Goal: Find specific page/section: Find specific page/section

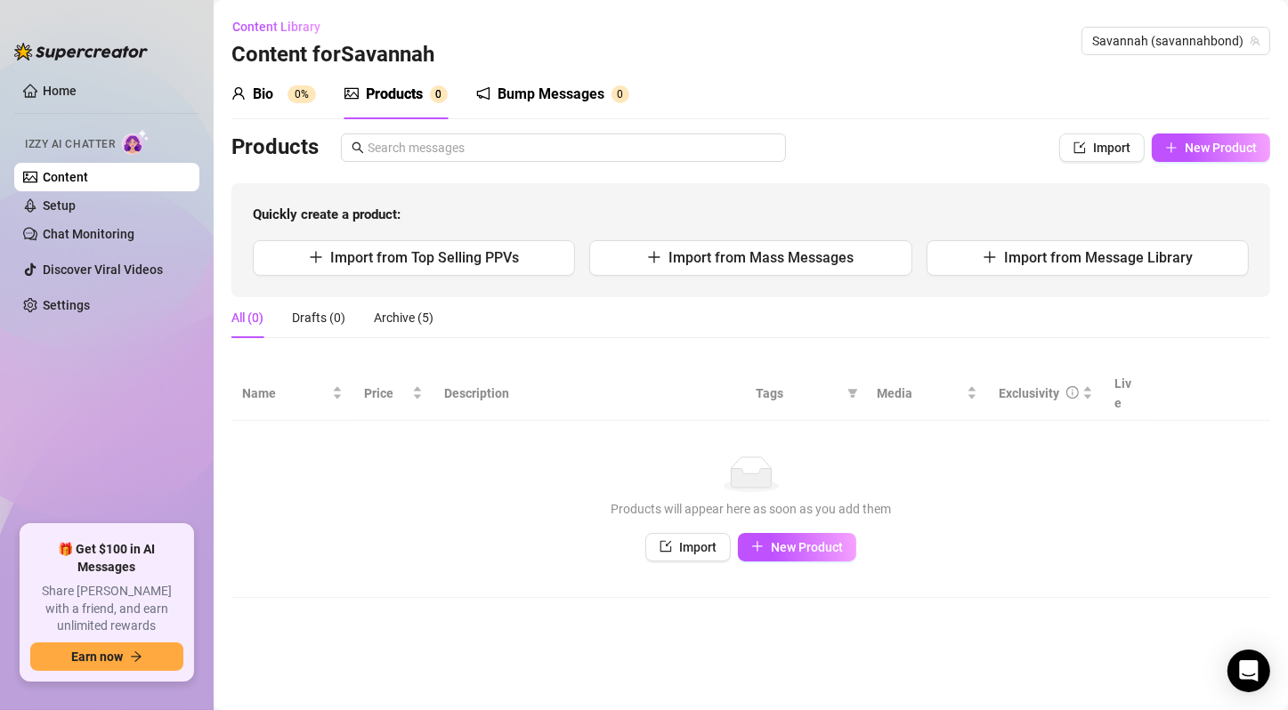
click at [377, 637] on main "Content Library Content for Savannah Savannah (savannahbond) Bio 0% Products 0 …" at bounding box center [751, 355] width 1075 height 710
click at [77, 84] on link "Home" at bounding box center [60, 91] width 34 height 14
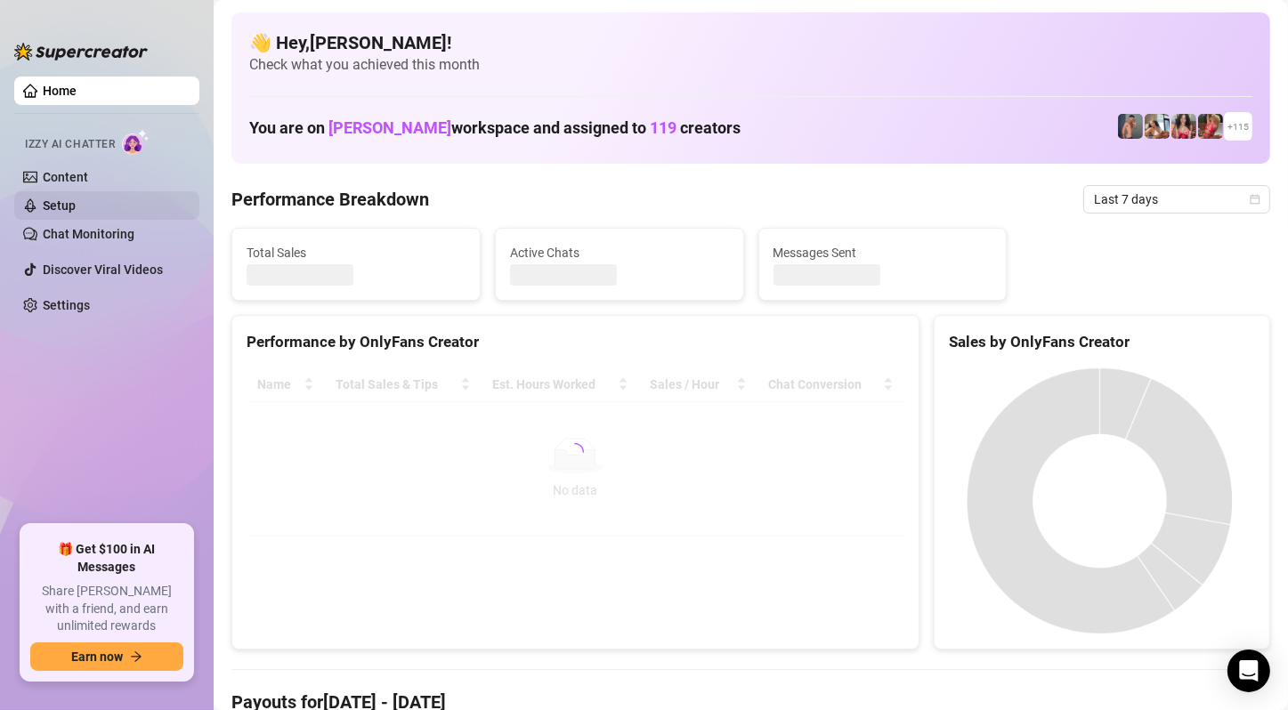
click at [76, 199] on link "Setup" at bounding box center [59, 206] width 33 height 14
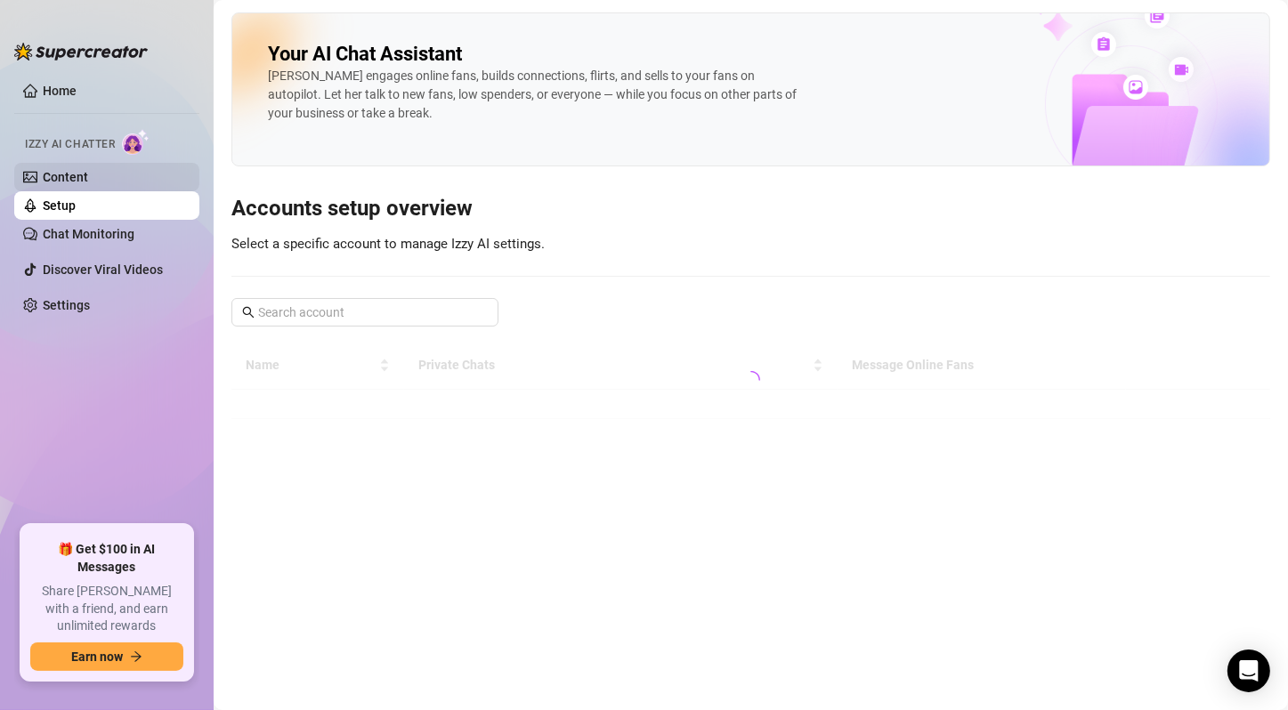
click at [88, 182] on link "Content" at bounding box center [65, 177] width 45 height 14
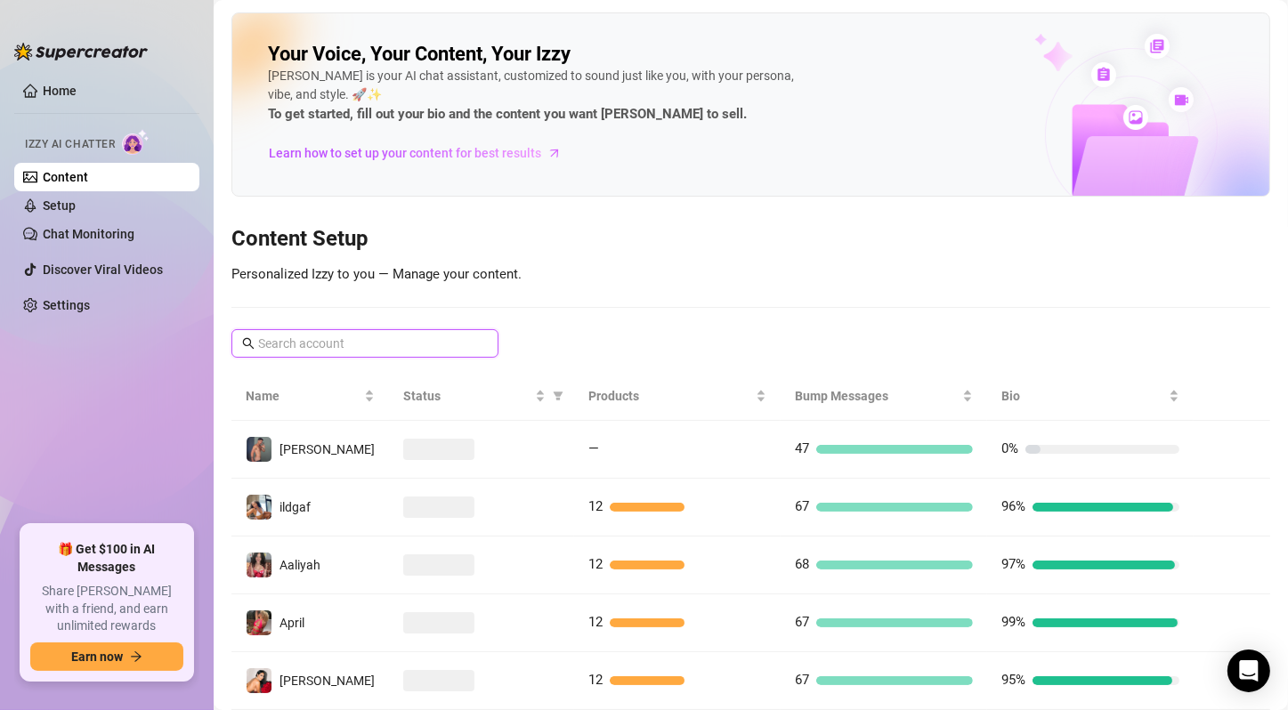
click at [398, 342] on input "text" at bounding box center [365, 344] width 215 height 20
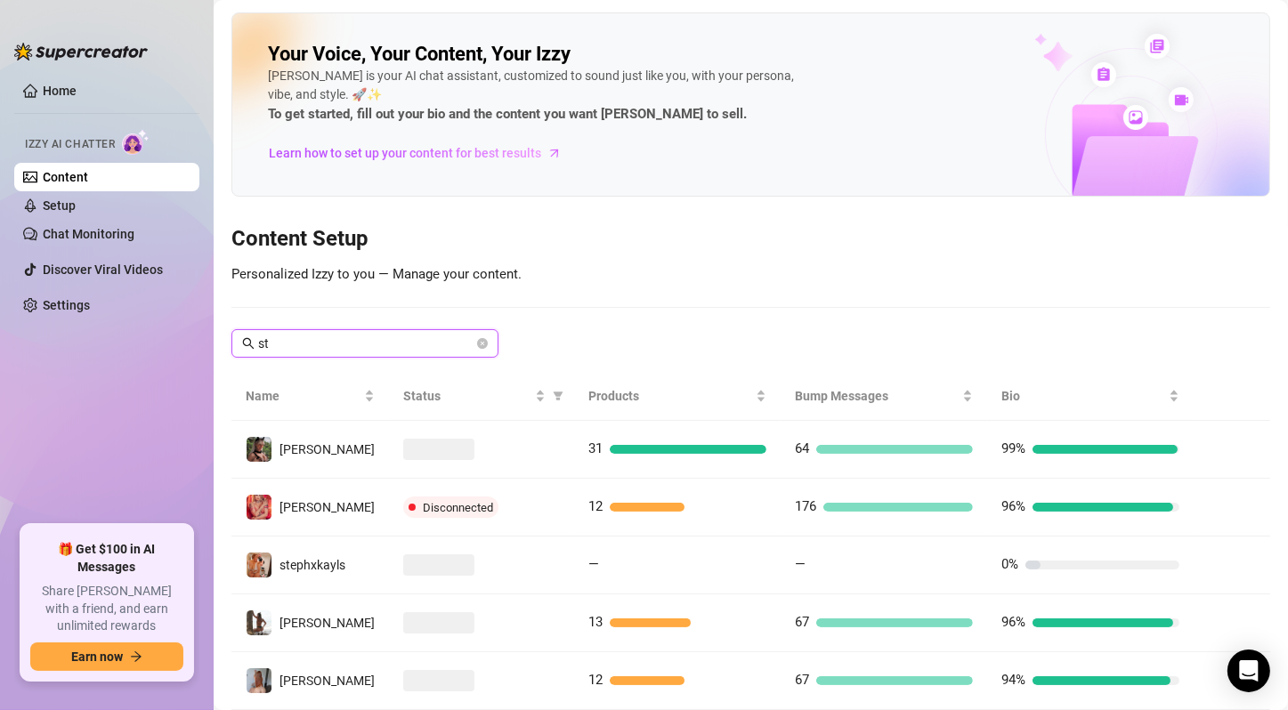
type input "s"
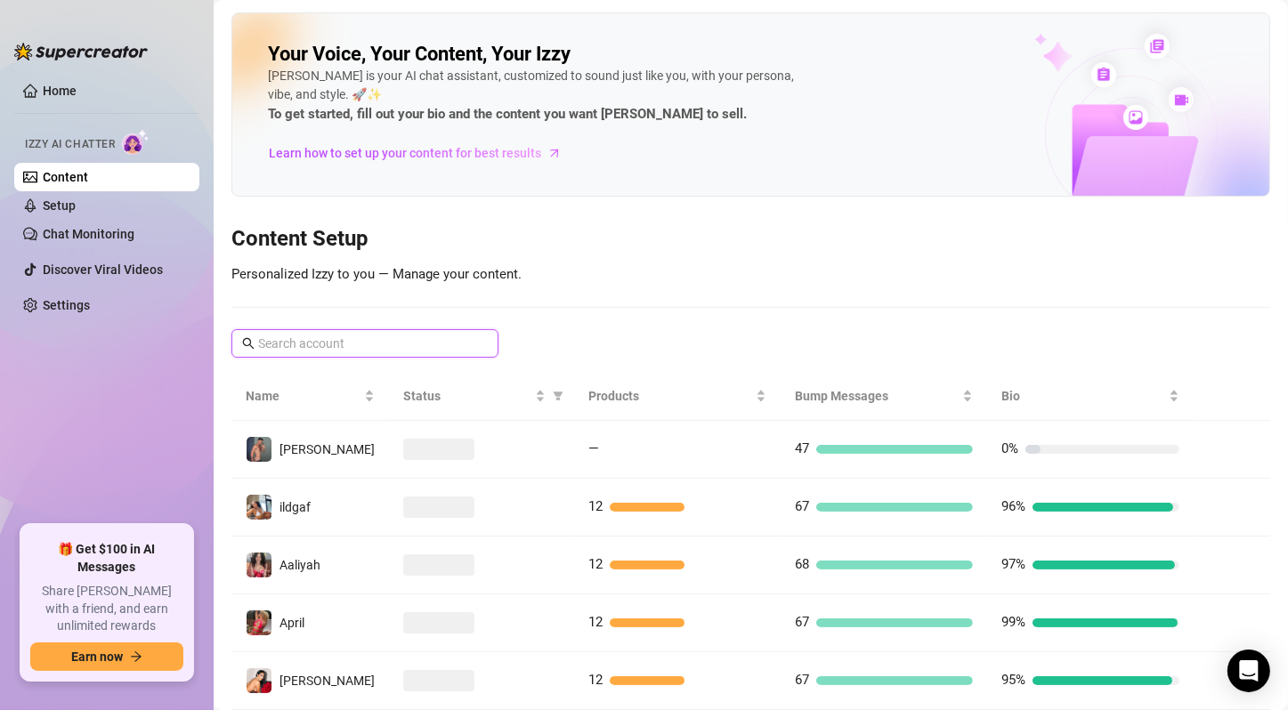
click at [393, 335] on input "text" at bounding box center [365, 344] width 215 height 20
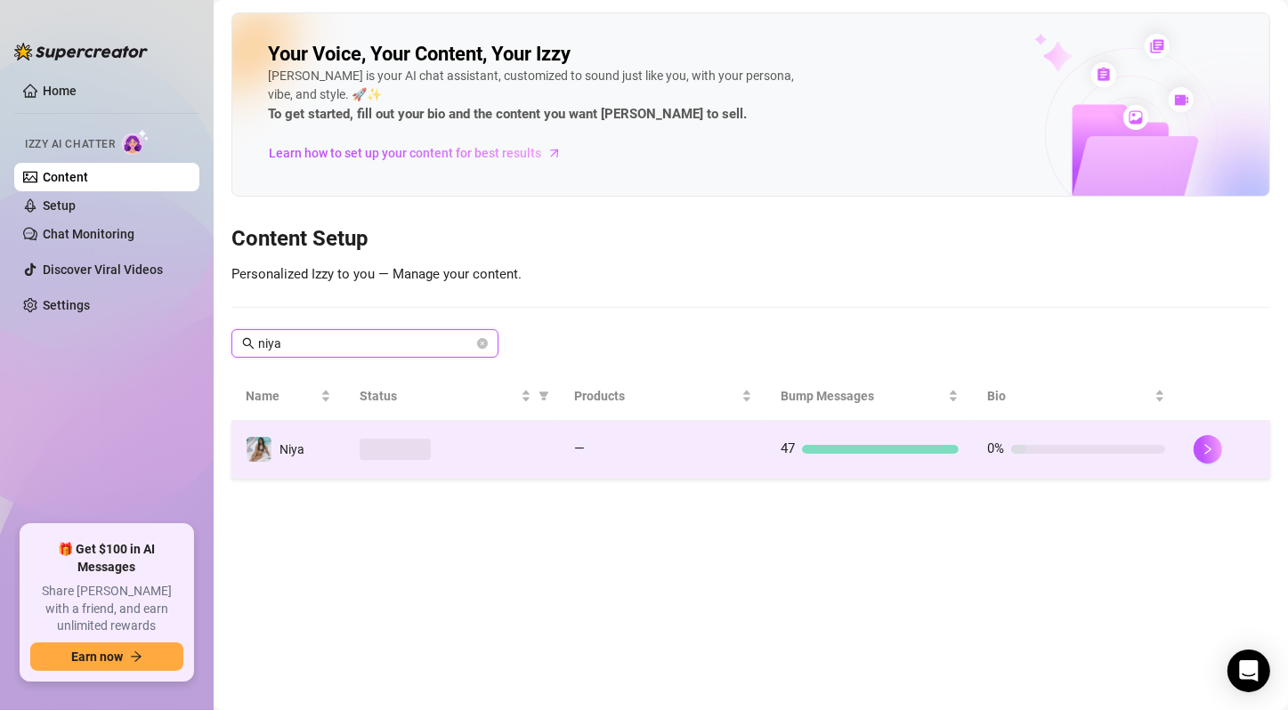
type input "niya"
copy div "Niya"
drag, startPoint x: 322, startPoint y: 450, endPoint x: 272, endPoint y: 445, distance: 51.0
click at [272, 445] on td "Niya" at bounding box center [288, 450] width 114 height 58
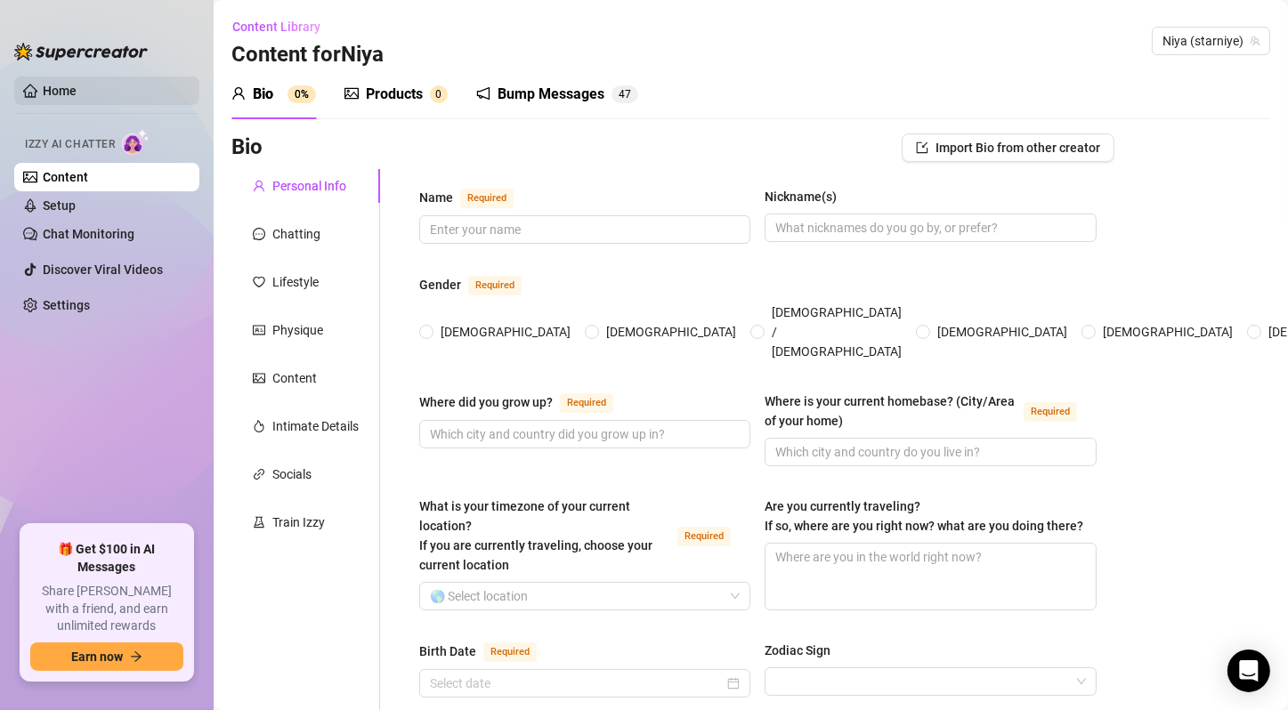
click at [57, 84] on link "Home" at bounding box center [60, 91] width 34 height 14
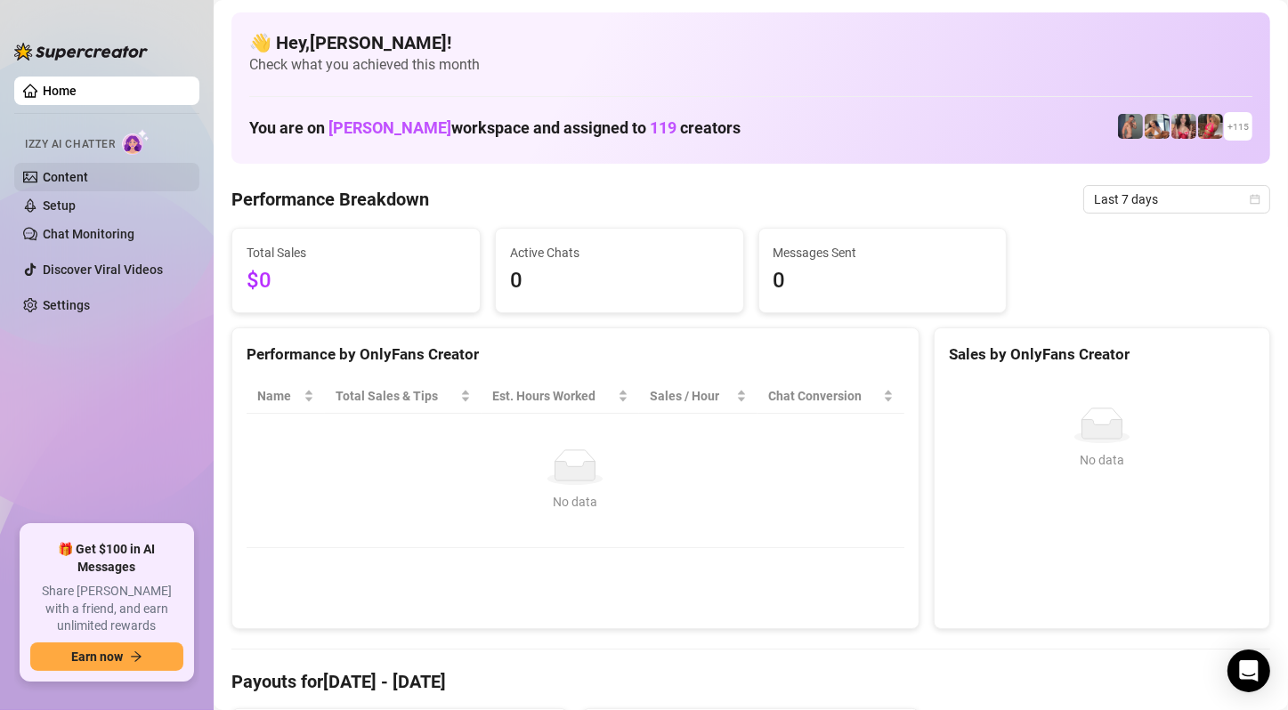
click at [88, 177] on link "Content" at bounding box center [65, 177] width 45 height 14
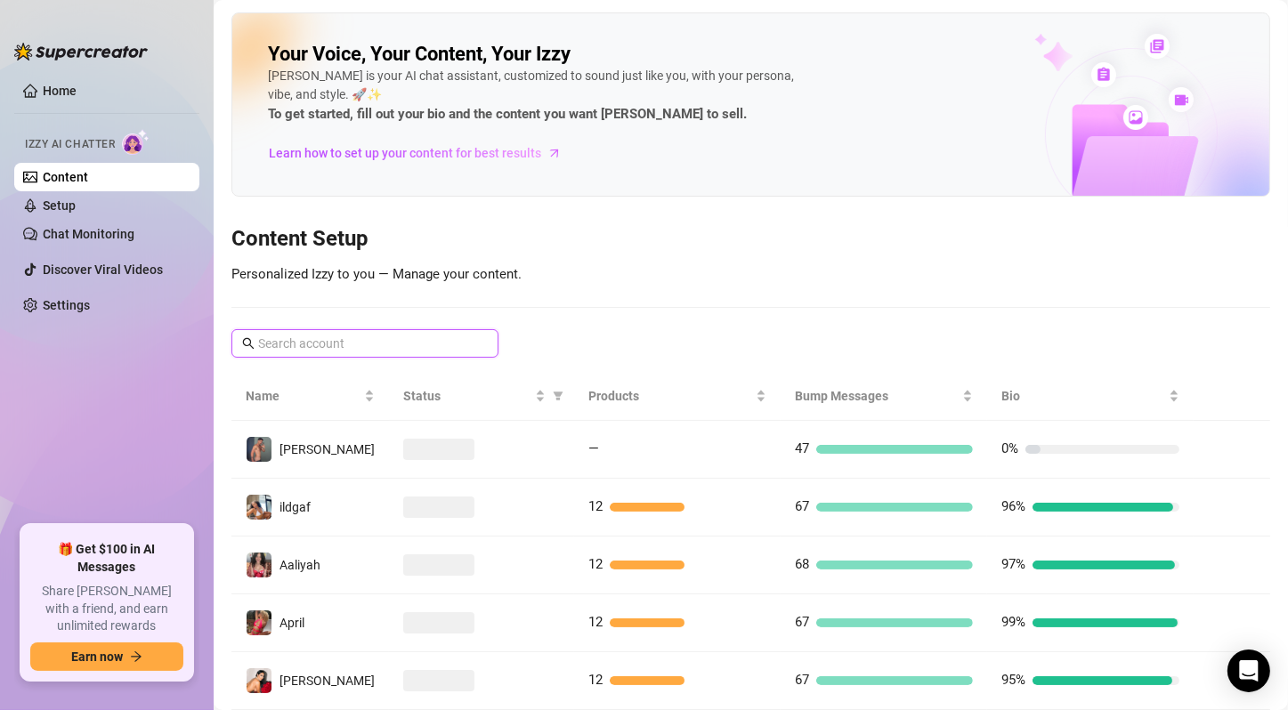
click at [362, 350] on input "text" at bounding box center [365, 344] width 215 height 20
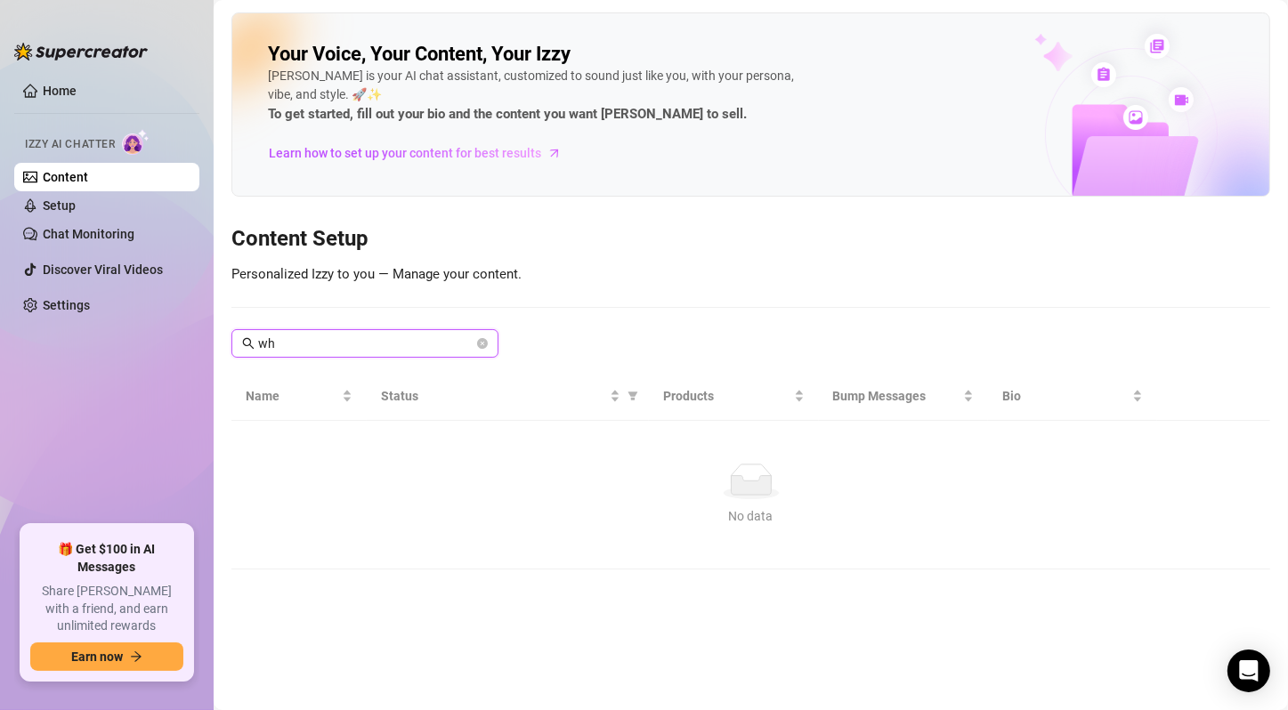
type input "w"
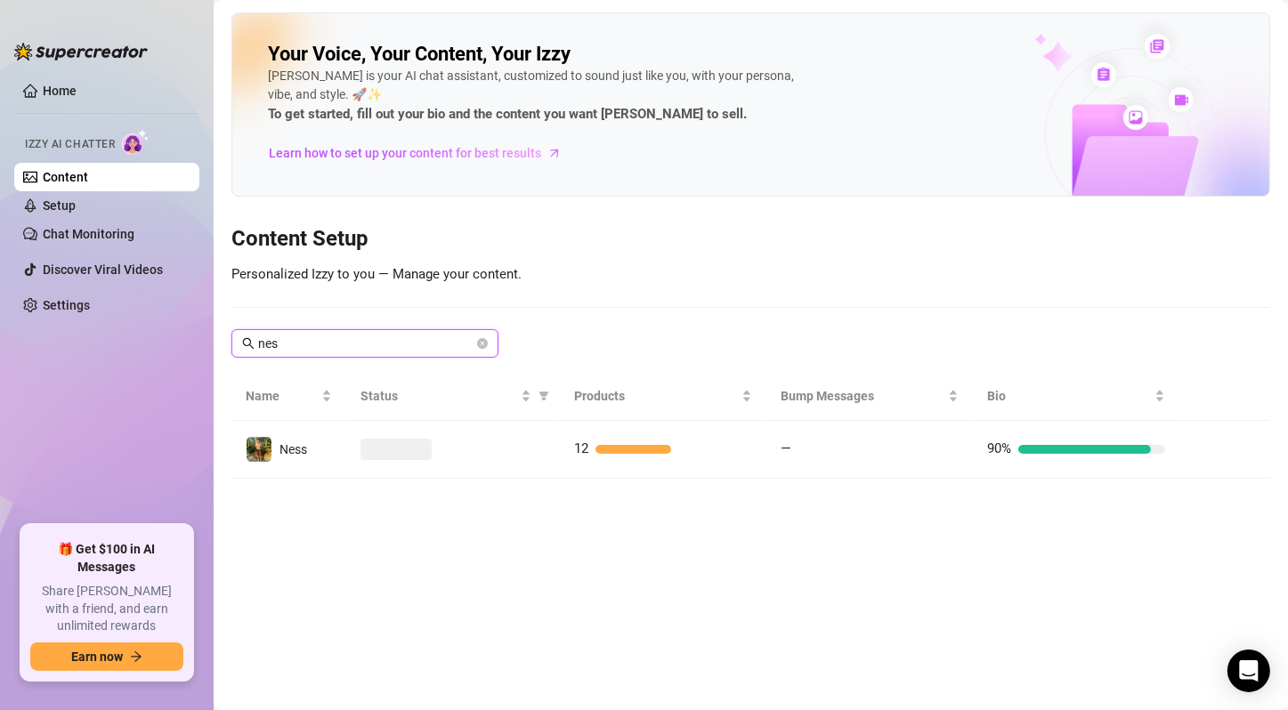
type input "ness"
click at [360, 343] on input "ness" at bounding box center [365, 344] width 215 height 20
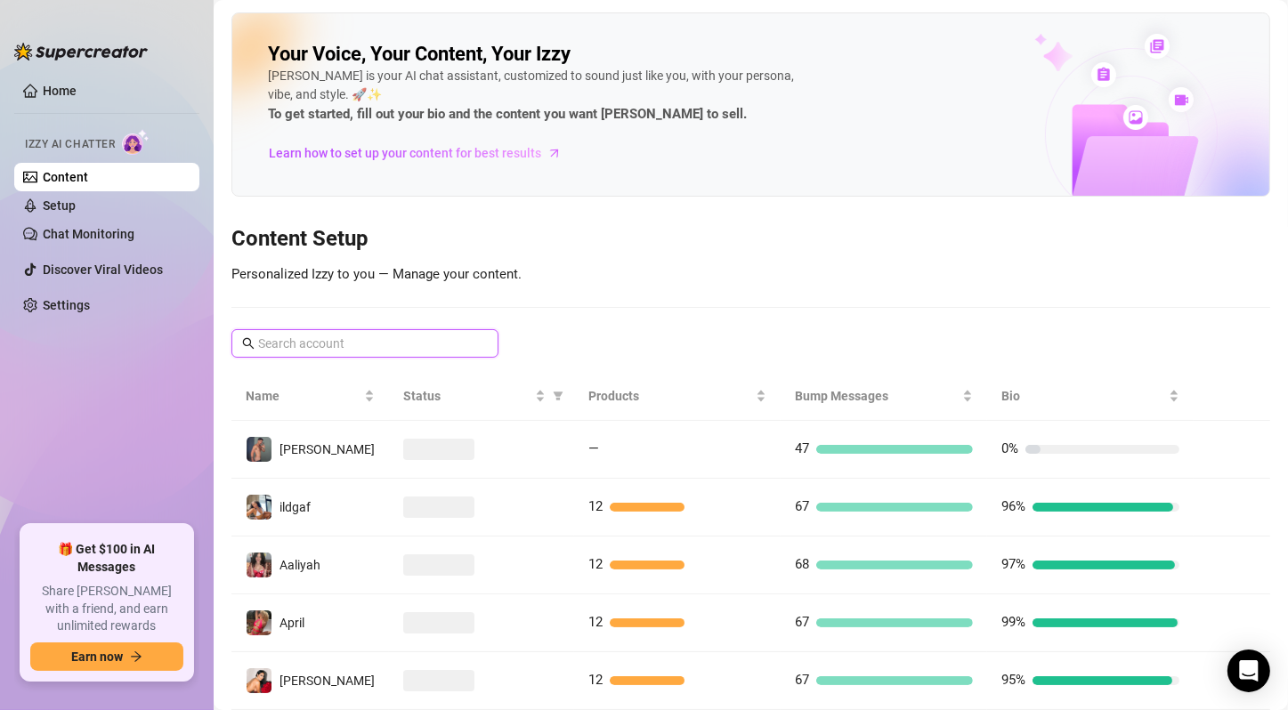
click at [373, 335] on input "text" at bounding box center [365, 344] width 215 height 20
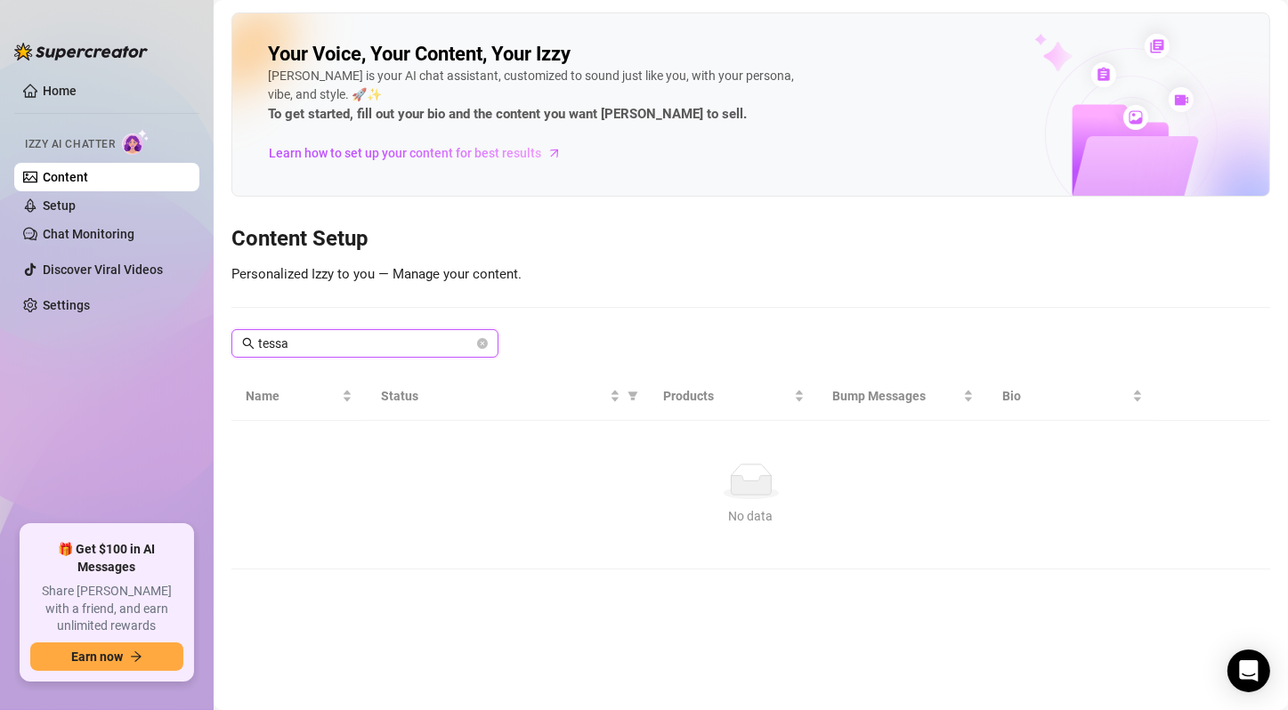
click at [373, 335] on input "tessa" at bounding box center [365, 344] width 215 height 20
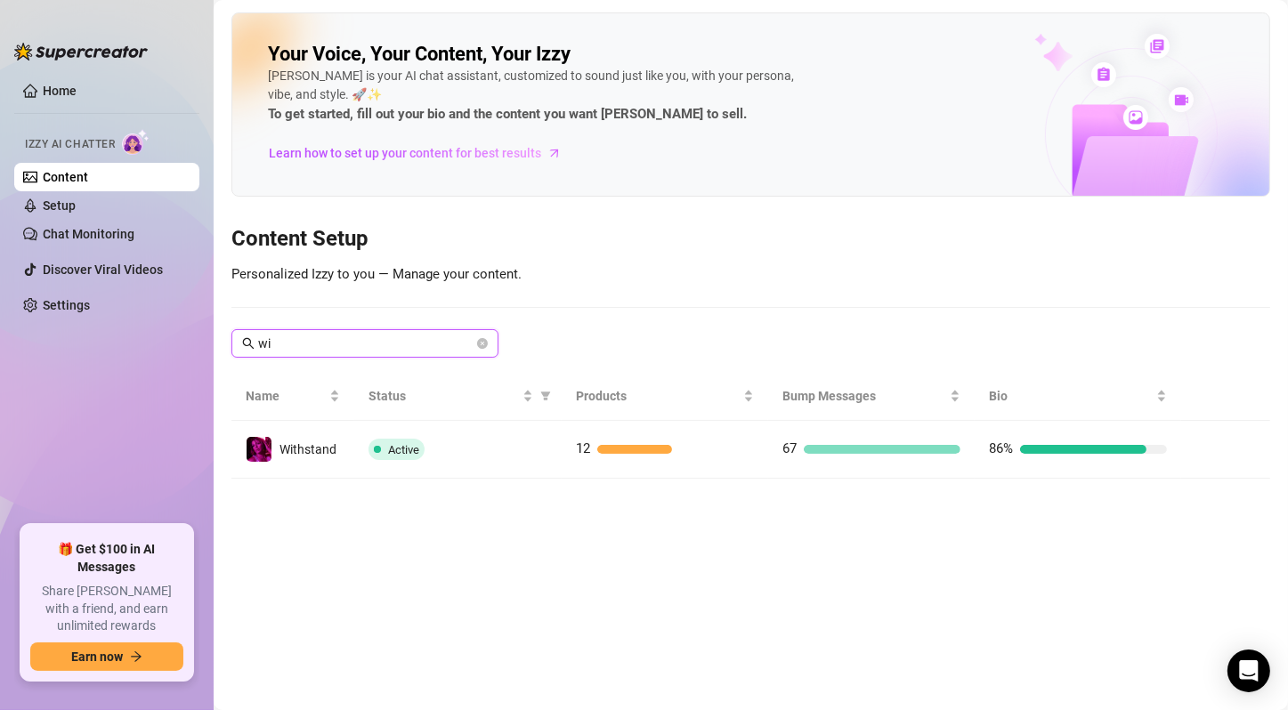
type input "w"
click at [412, 339] on input "tess" at bounding box center [365, 344] width 215 height 20
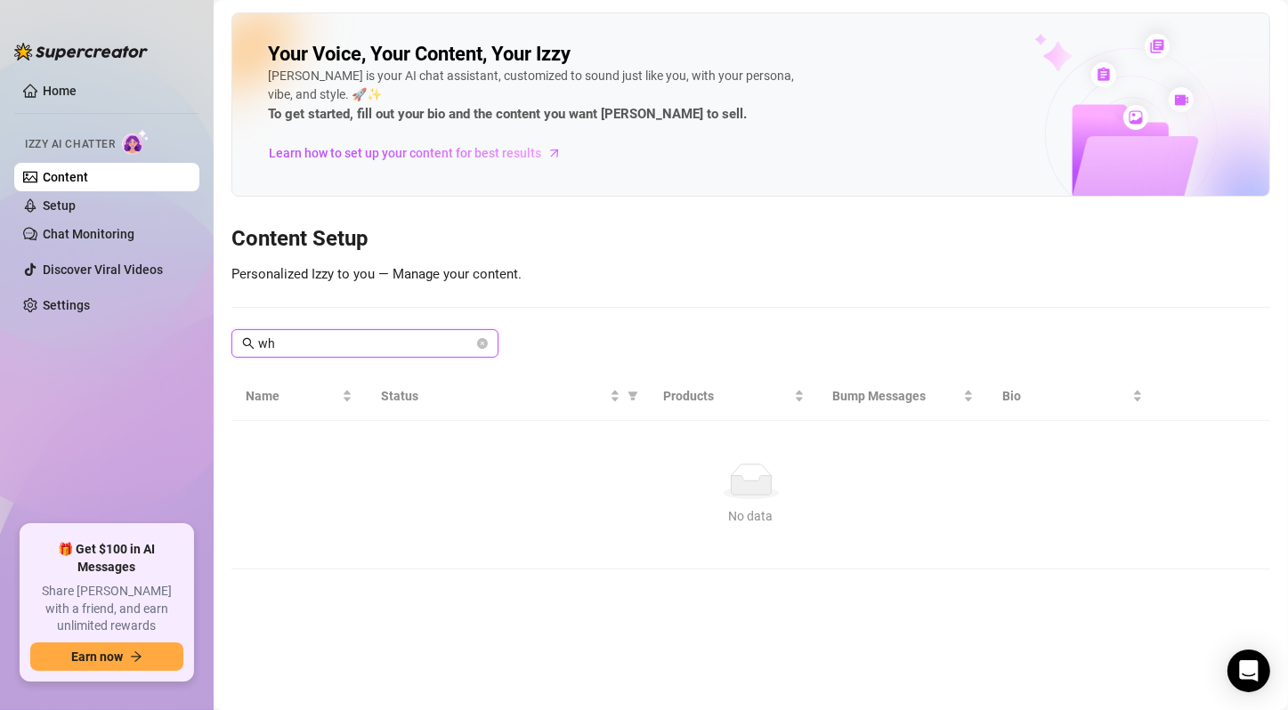
type input "w"
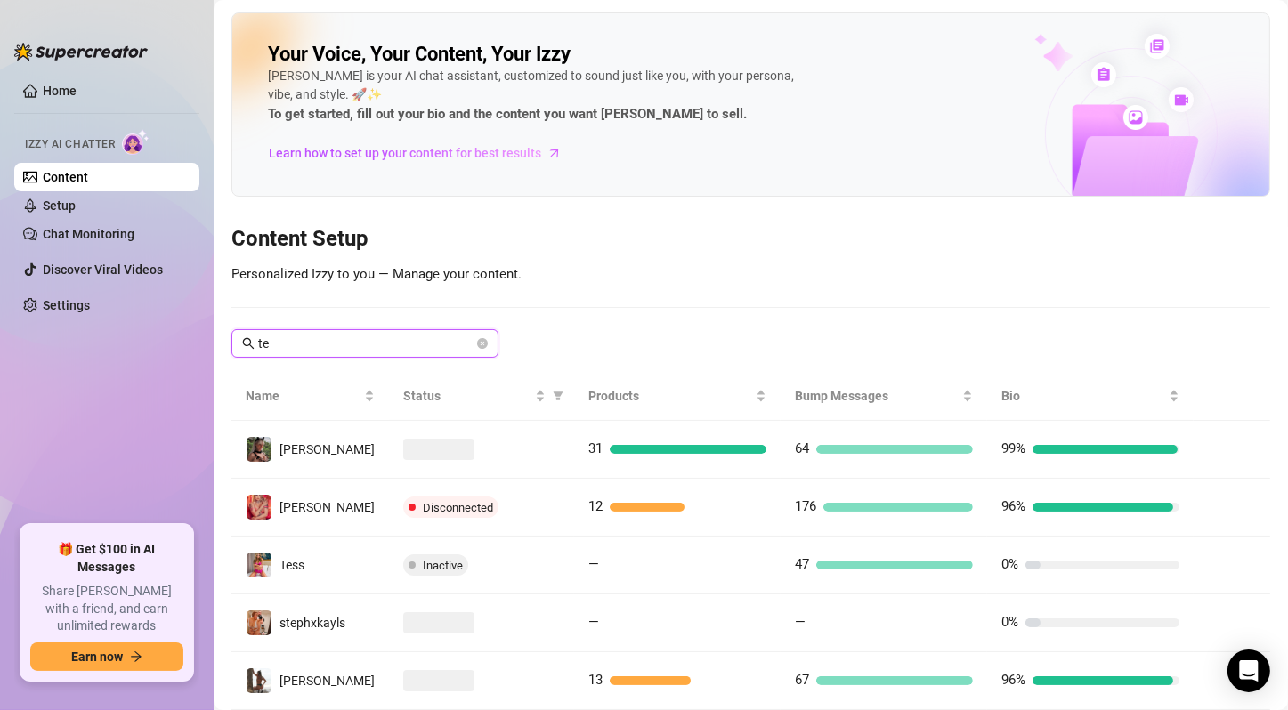
type input "t"
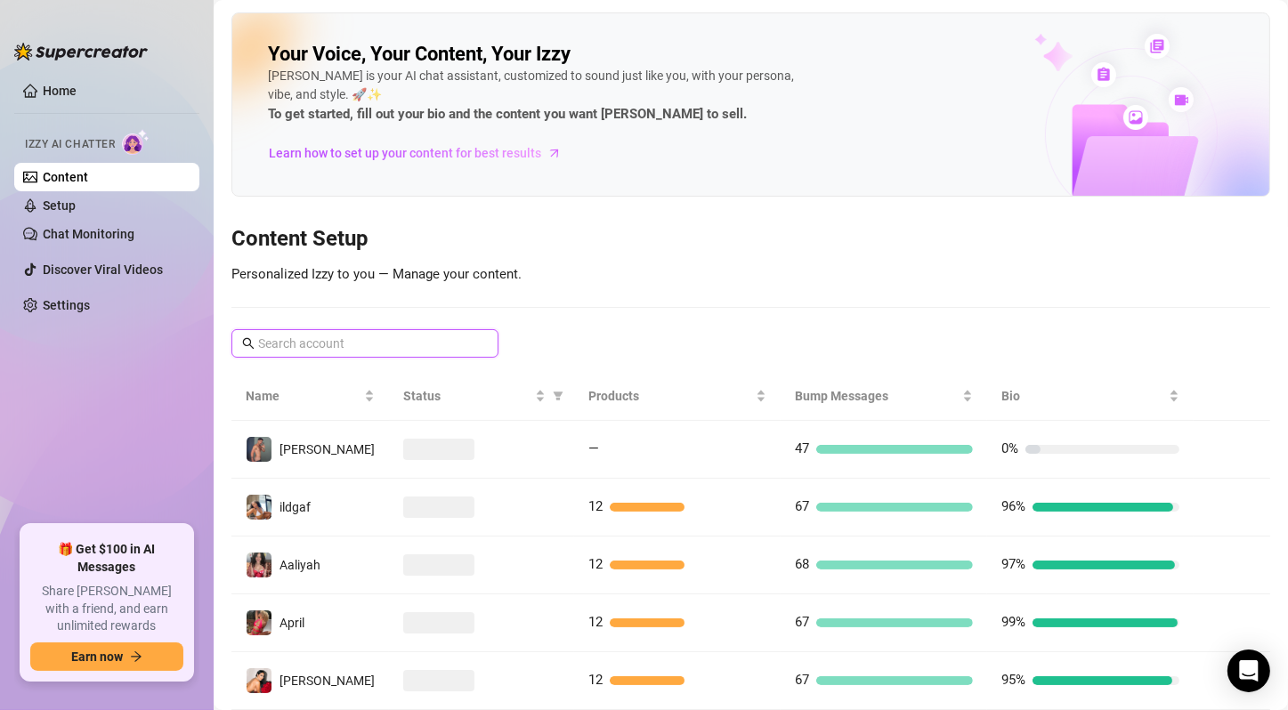
type input "t"
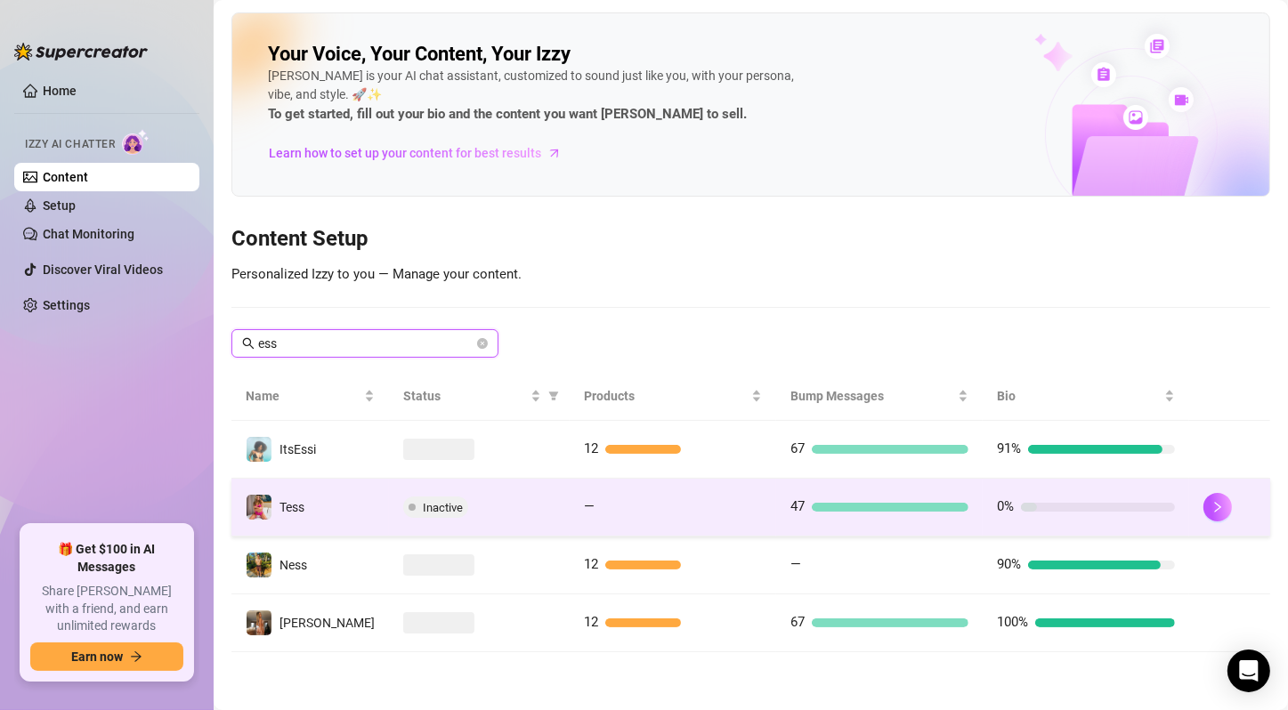
type input "ess"
click at [304, 500] on span "Tess" at bounding box center [292, 507] width 25 height 14
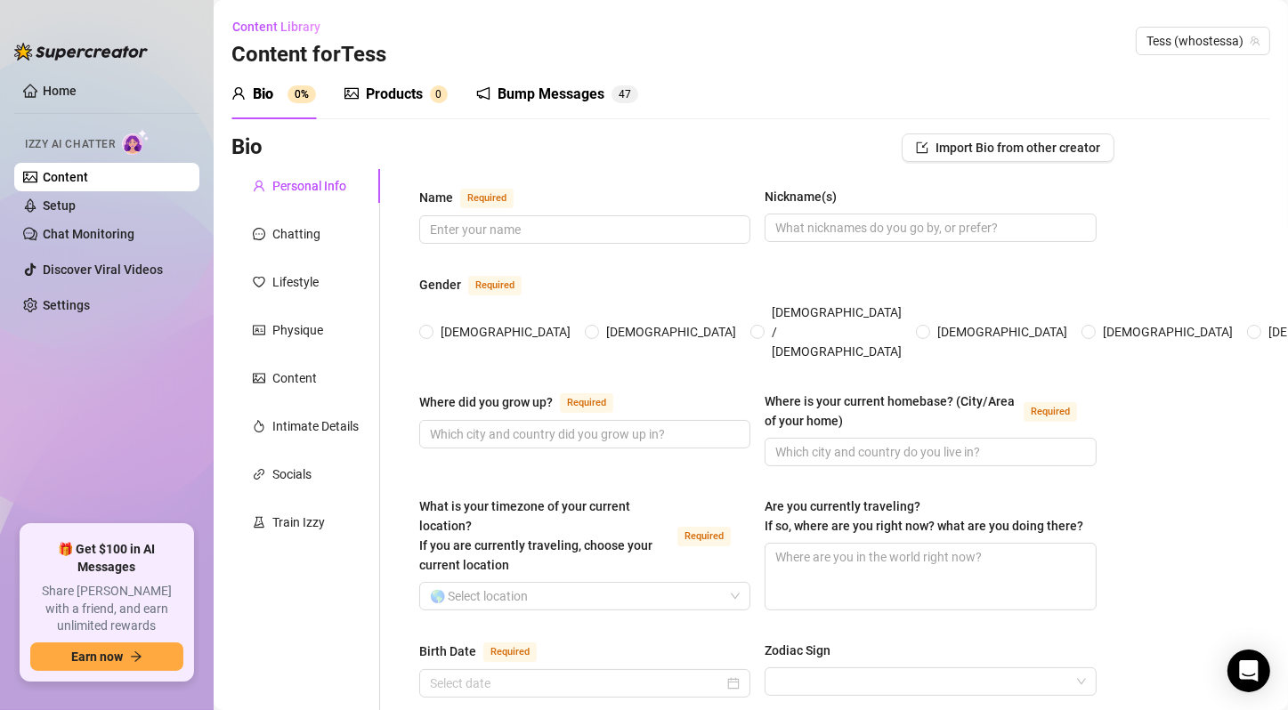
click at [431, 97] on sup "0" at bounding box center [439, 94] width 18 height 18
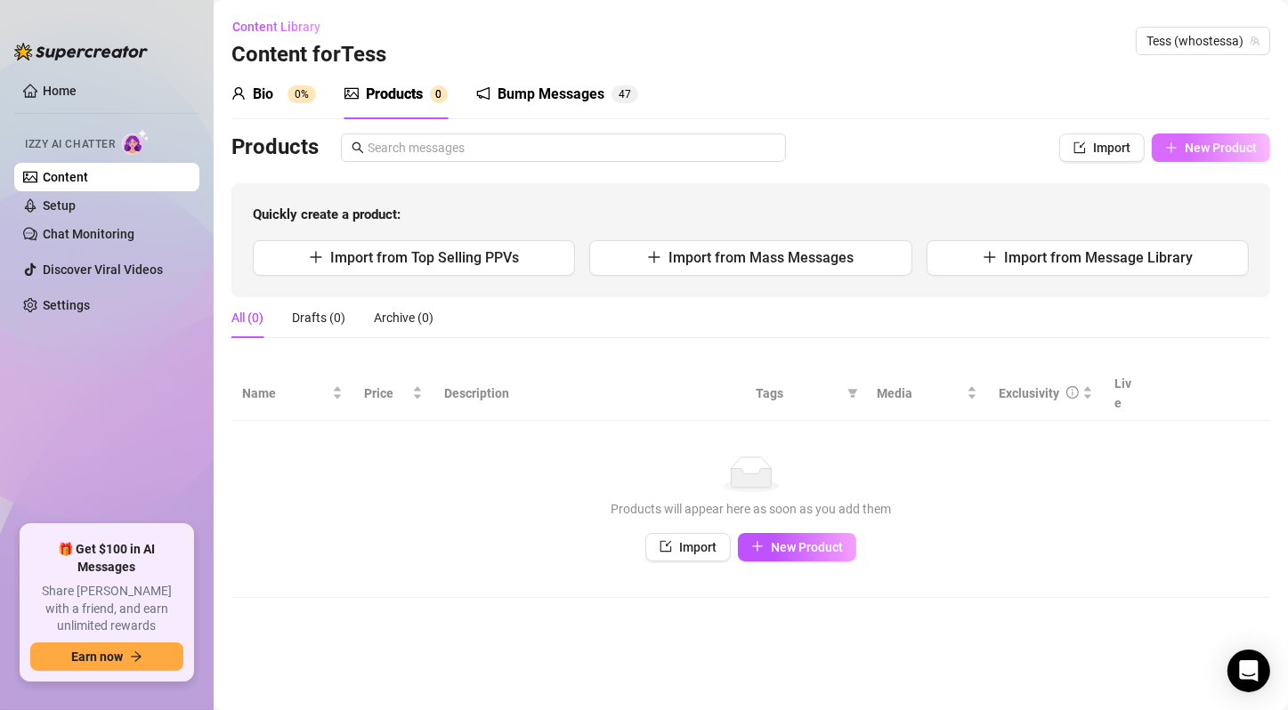
click at [1225, 142] on span "New Product" at bounding box center [1221, 148] width 72 height 14
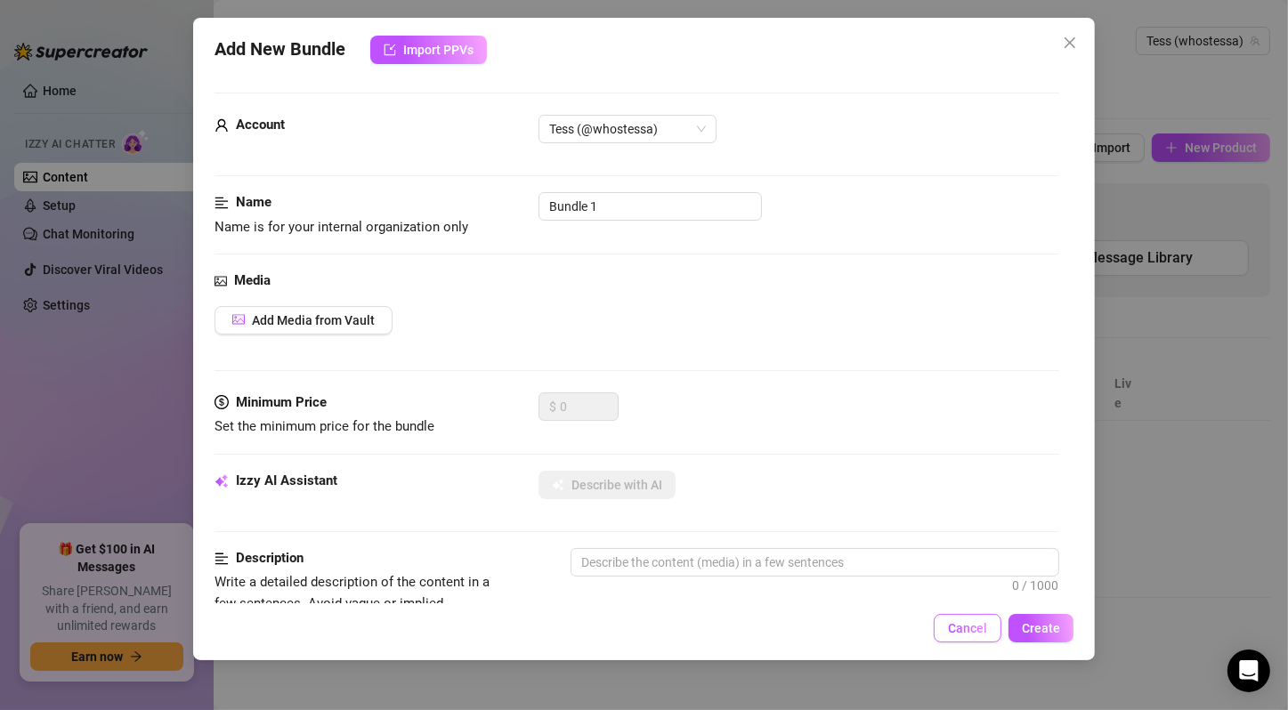
click at [972, 631] on span "Cancel" at bounding box center [967, 628] width 39 height 14
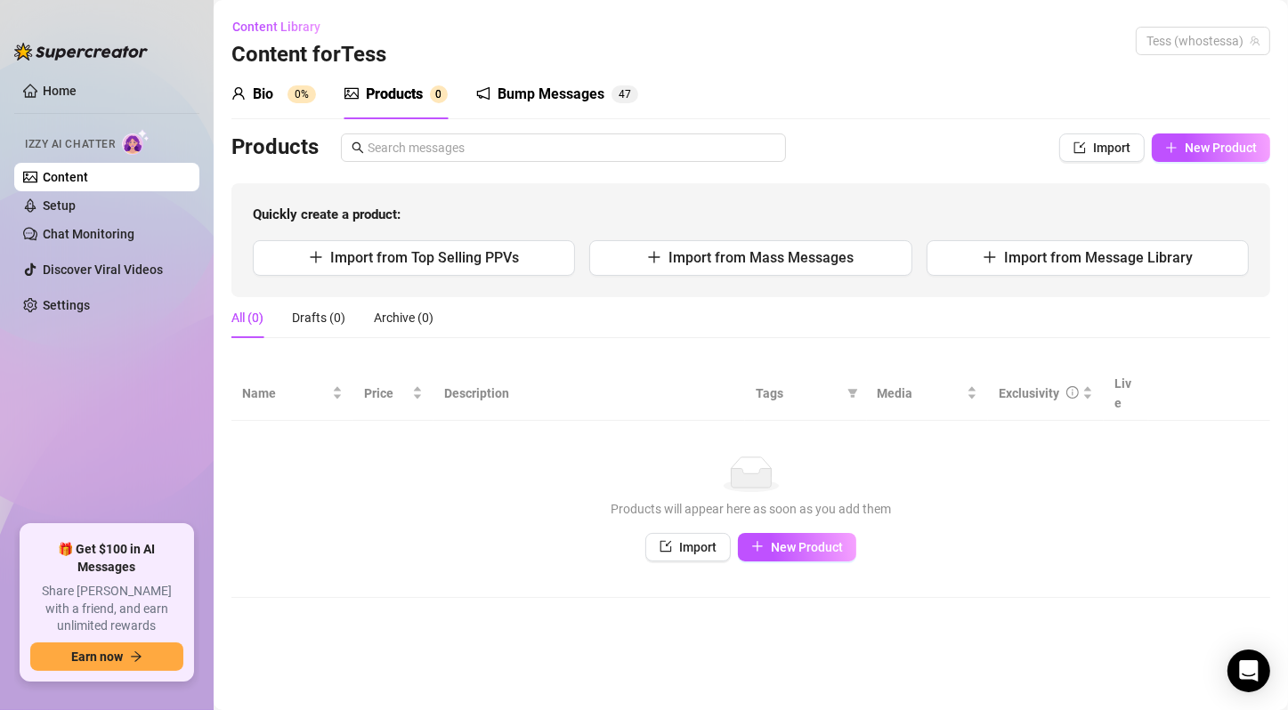
drag, startPoint x: 1204, startPoint y: 40, endPoint x: 628, endPoint y: 225, distance: 605.0
click at [1219, 40] on span "Tess (whostessa)" at bounding box center [1203, 41] width 113 height 27
click at [77, 89] on link "Home" at bounding box center [60, 91] width 34 height 14
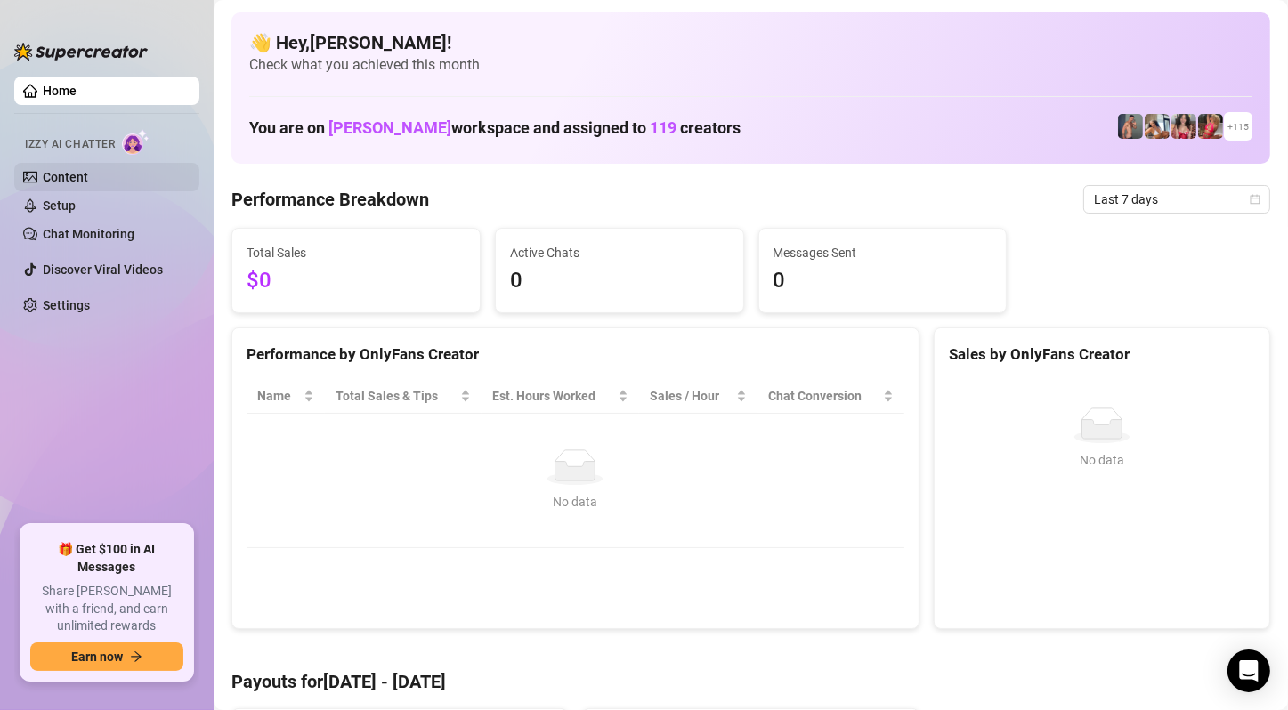
click at [70, 170] on link "Content" at bounding box center [65, 177] width 45 height 14
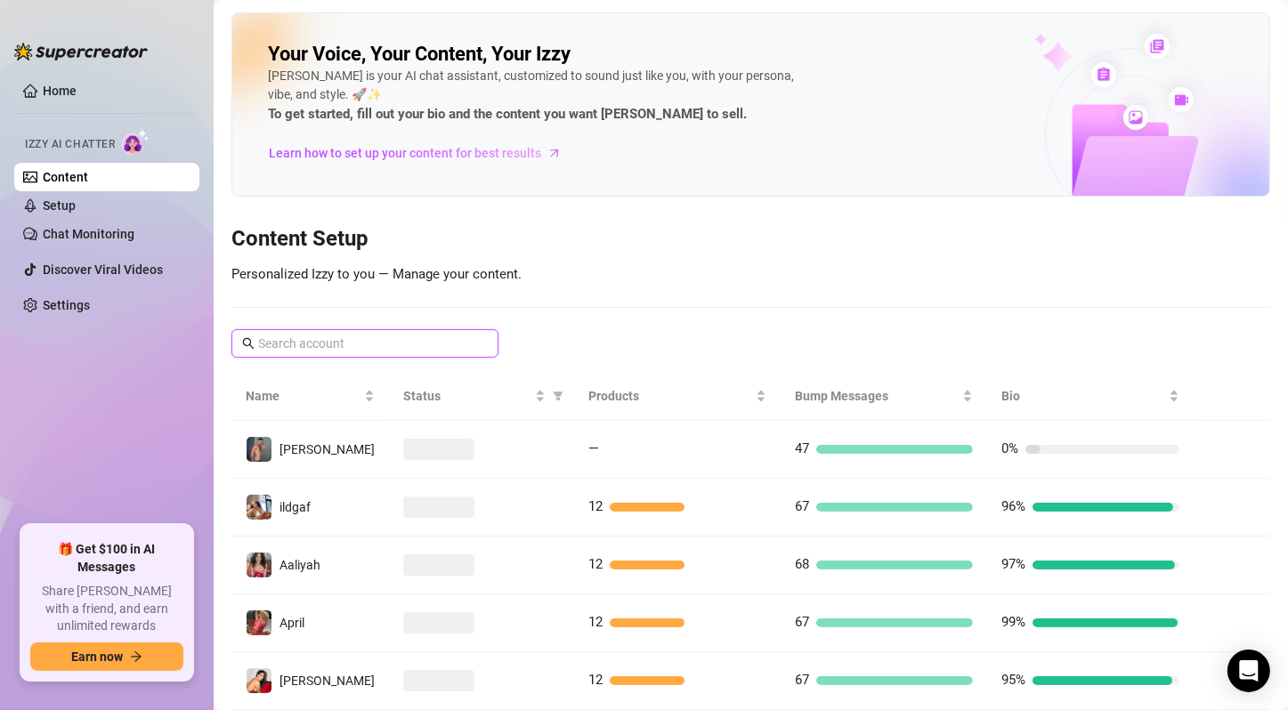
click at [371, 337] on input "text" at bounding box center [365, 344] width 215 height 20
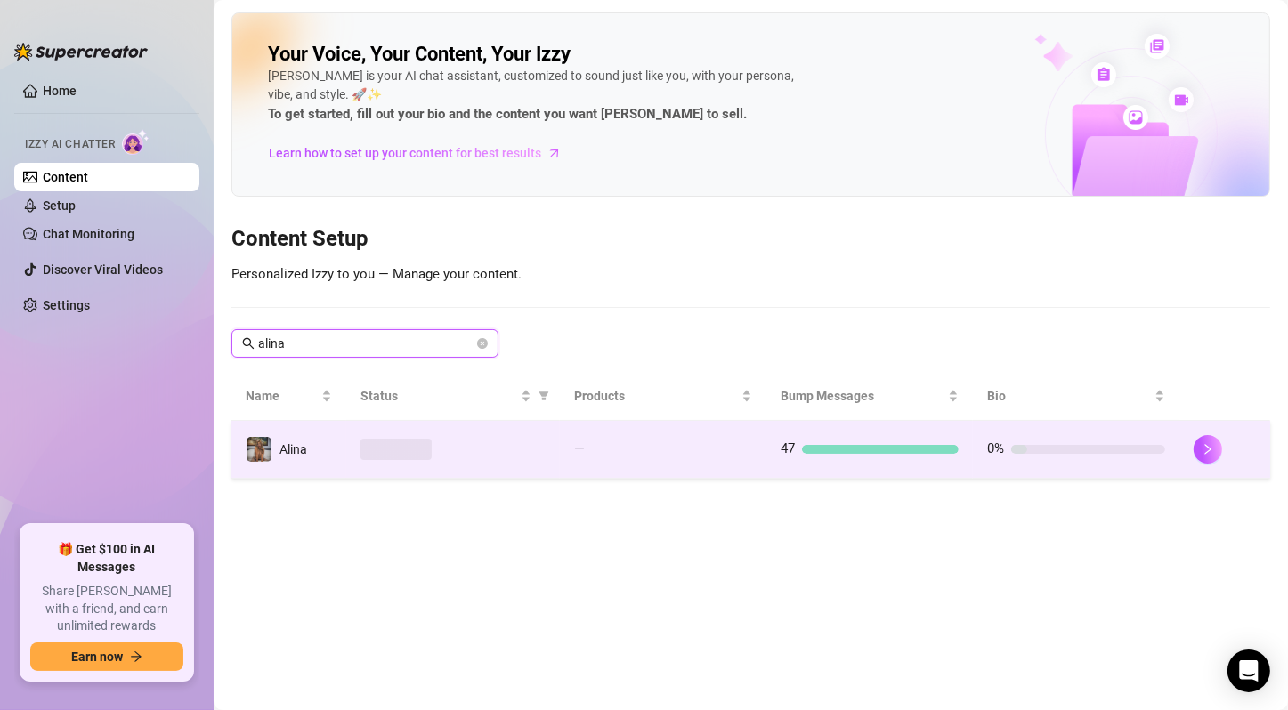
type input "alina"
click at [360, 432] on td at bounding box center [453, 450] width 214 height 58
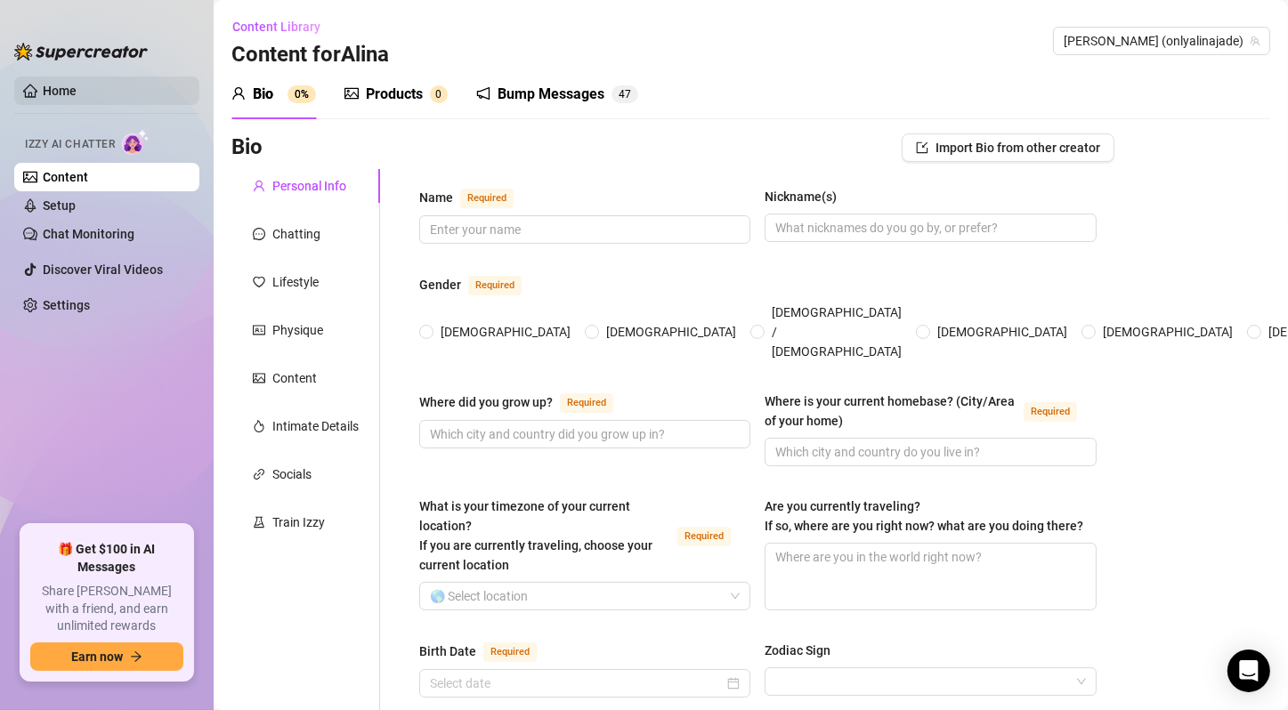
click at [77, 84] on link "Home" at bounding box center [60, 91] width 34 height 14
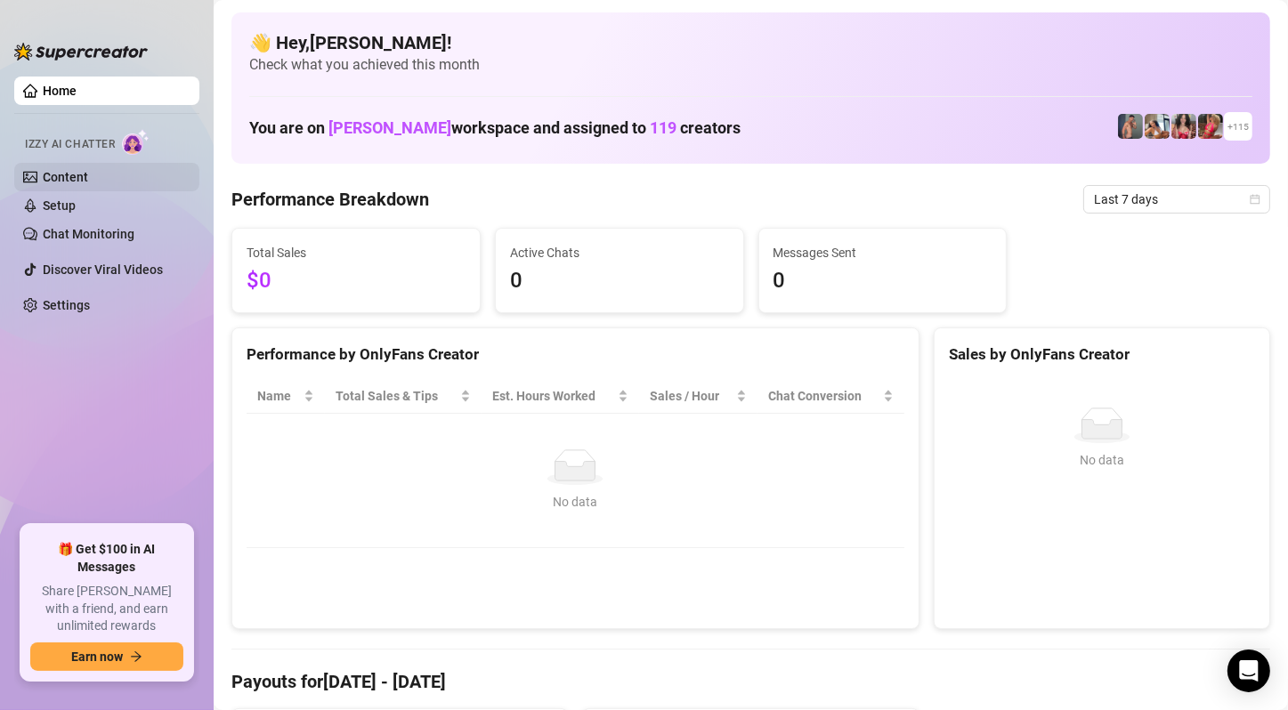
click at [88, 177] on link "Content" at bounding box center [65, 177] width 45 height 14
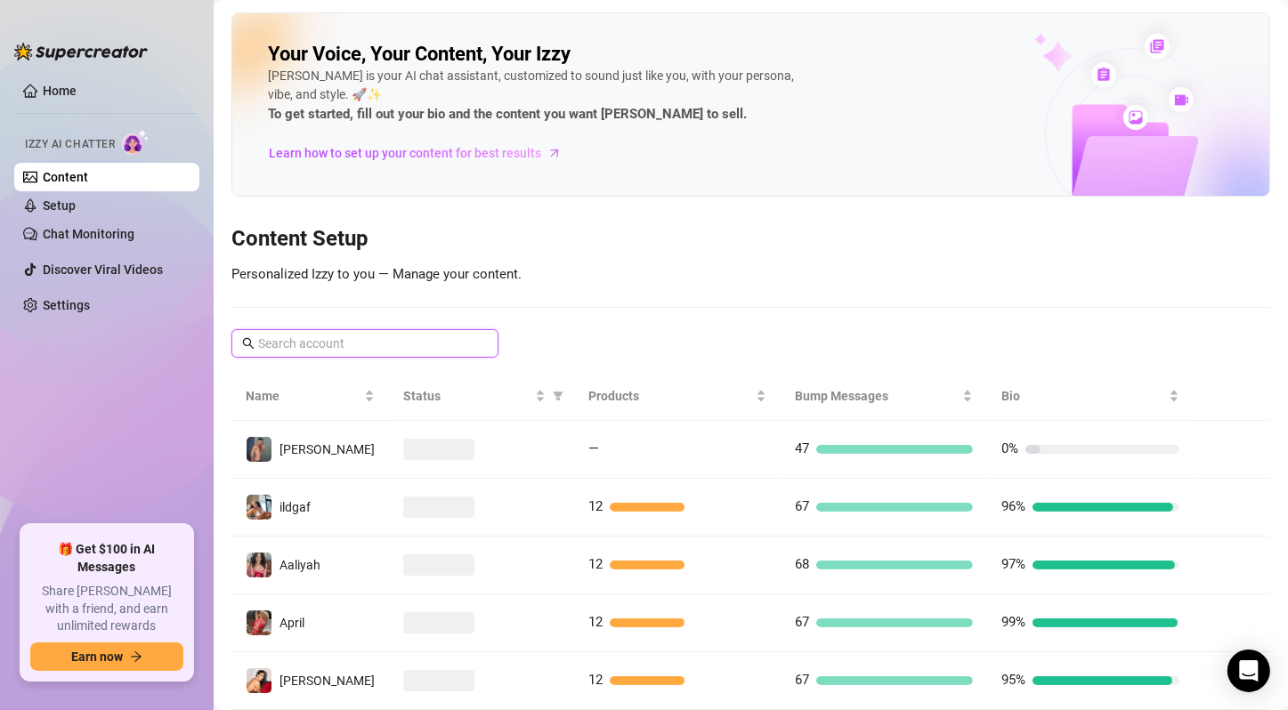
click at [374, 340] on input "text" at bounding box center [365, 344] width 215 height 20
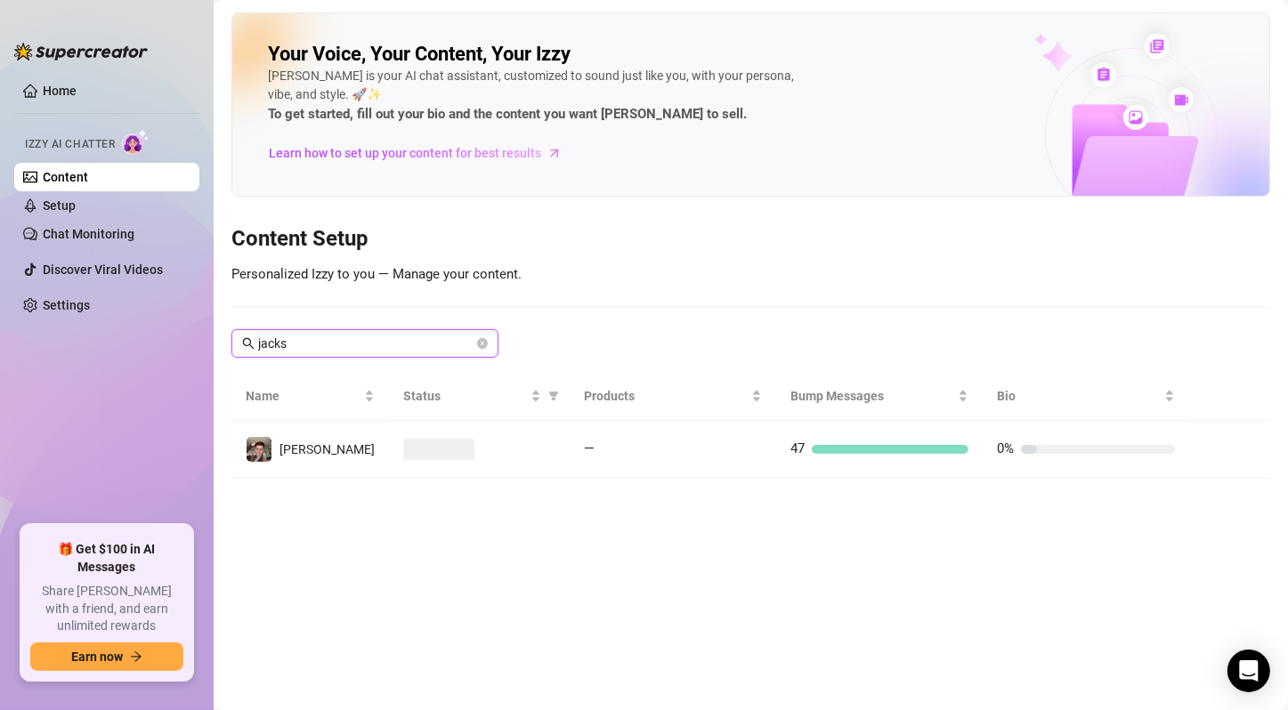
type input "jacks"
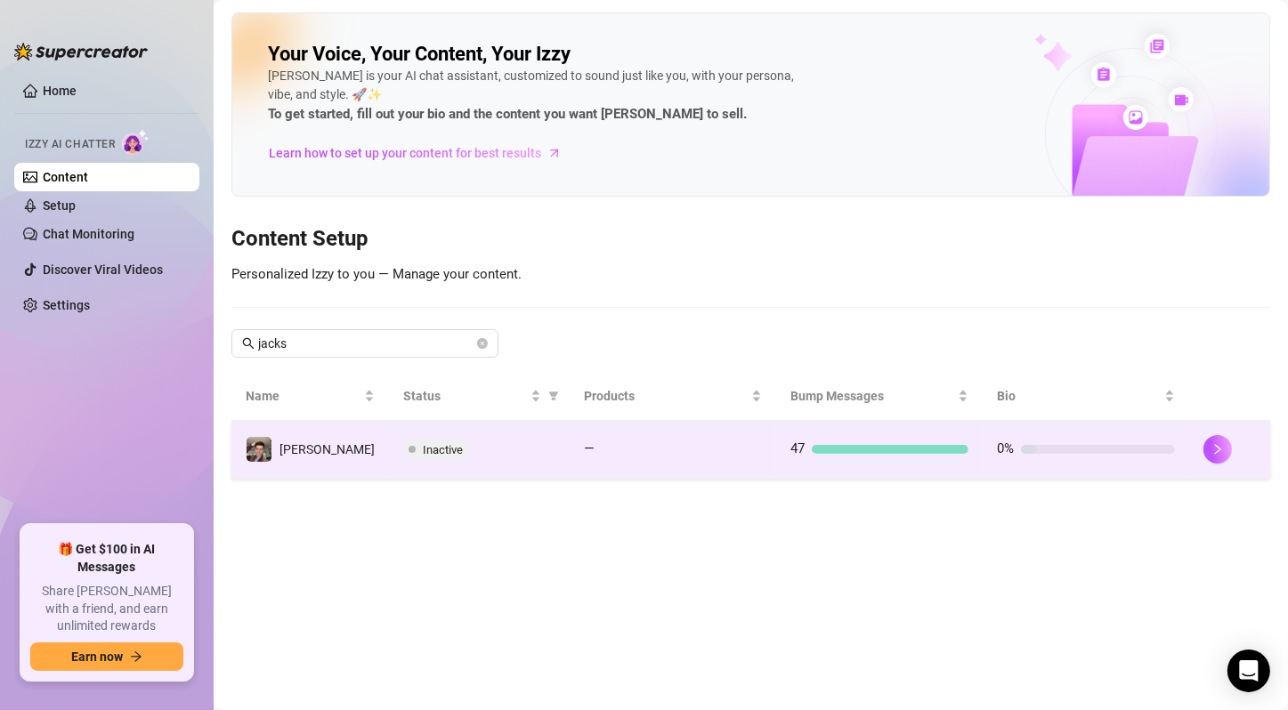
click at [423, 444] on span "Inactive" at bounding box center [443, 449] width 40 height 13
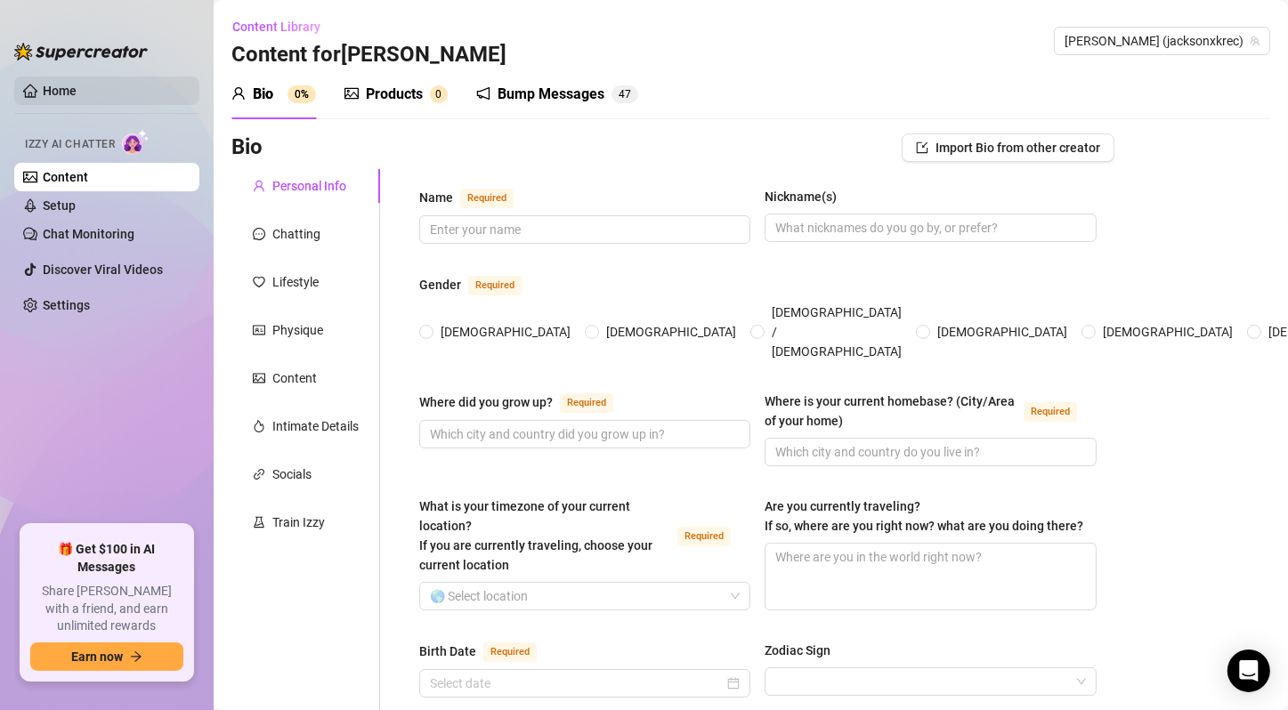
click at [77, 90] on link "Home" at bounding box center [60, 91] width 34 height 14
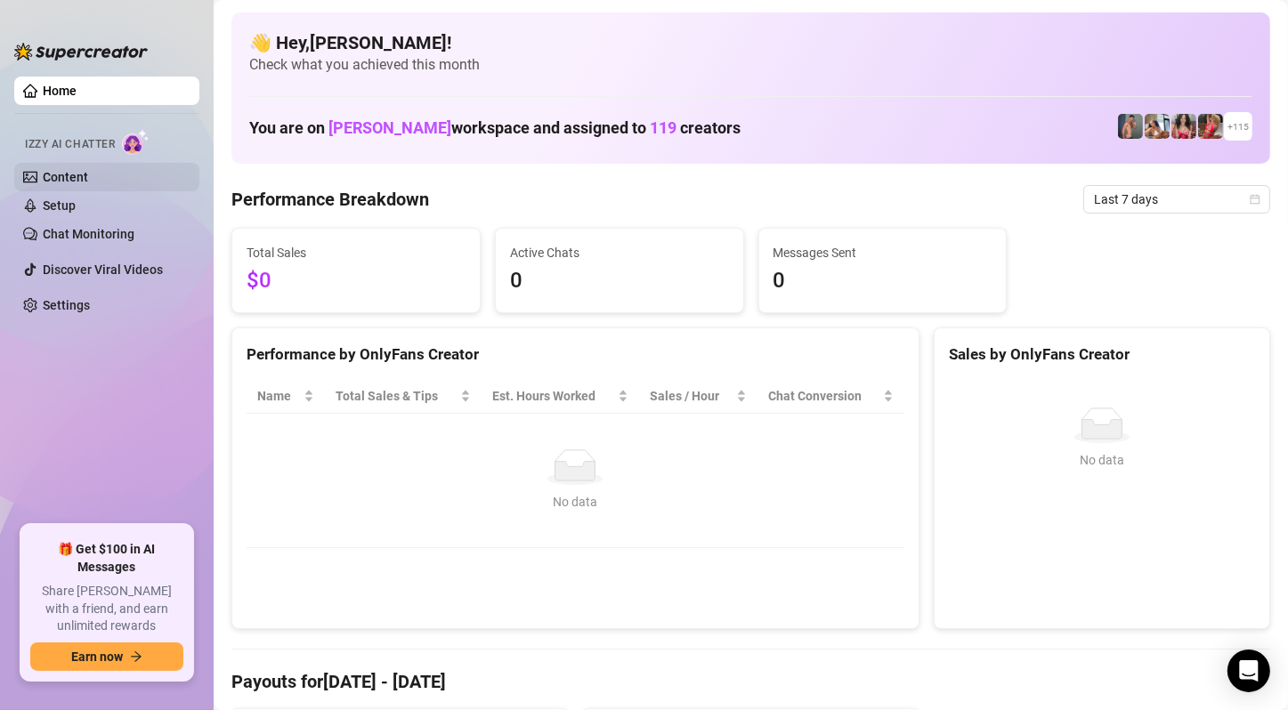
click at [88, 170] on link "Content" at bounding box center [65, 177] width 45 height 14
